Goal: Navigation & Orientation: Find specific page/section

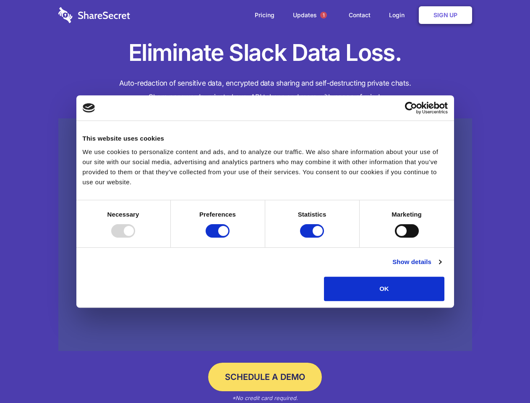
click at [135, 238] on div at bounding box center [123, 230] width 24 height 13
click at [230, 238] on input "Preferences" at bounding box center [218, 230] width 24 height 13
checkbox input "false"
click at [313, 238] on input "Statistics" at bounding box center [312, 230] width 24 height 13
checkbox input "false"
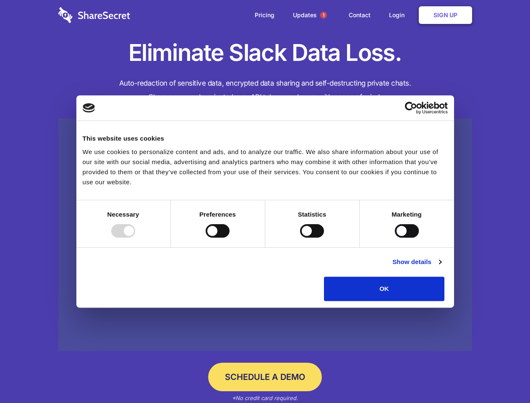
click at [395, 238] on input "Marketing" at bounding box center [407, 230] width 24 height 13
checkbox input "true"
click at [441, 267] on link "Show details" at bounding box center [416, 262] width 49 height 10
click at [0, 0] on li "Necessary 7 Necessary cookies help make a website usable by enabling basic func…" at bounding box center [0, 0] width 0 height 0
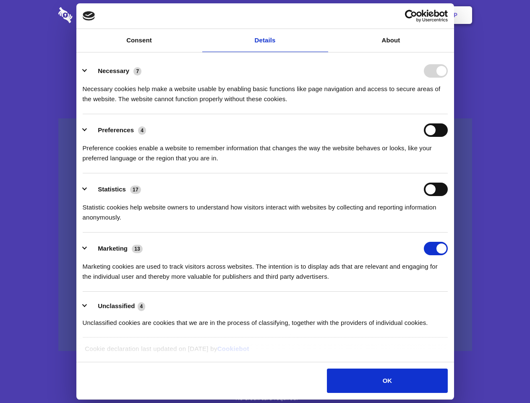
click at [323, 15] on span "1" at bounding box center [323, 15] width 7 height 7
